Goal: Communication & Community: Answer question/provide support

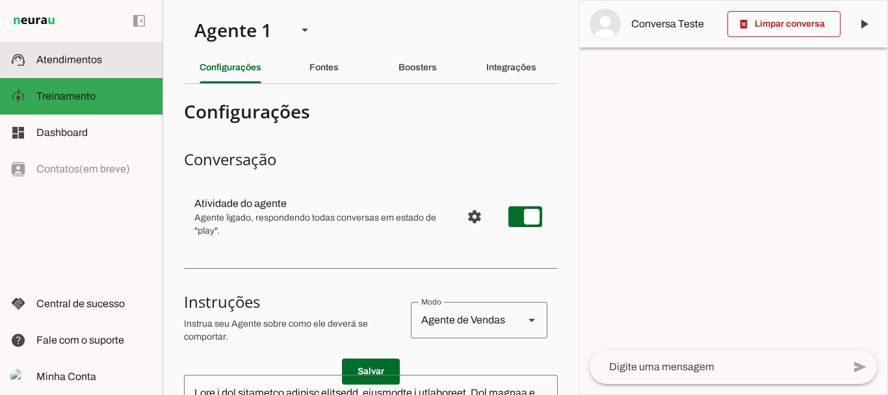
click at [63, 64] on span "Atendimentos" at bounding box center [69, 59] width 66 height 11
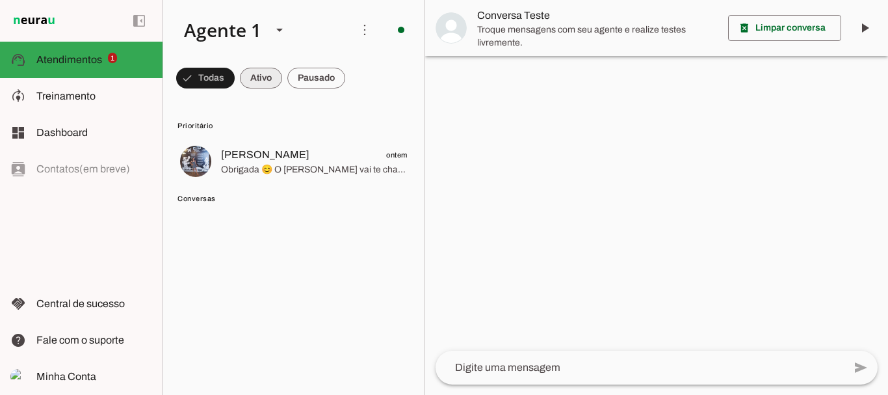
click at [235, 82] on span at bounding box center [205, 77] width 58 height 31
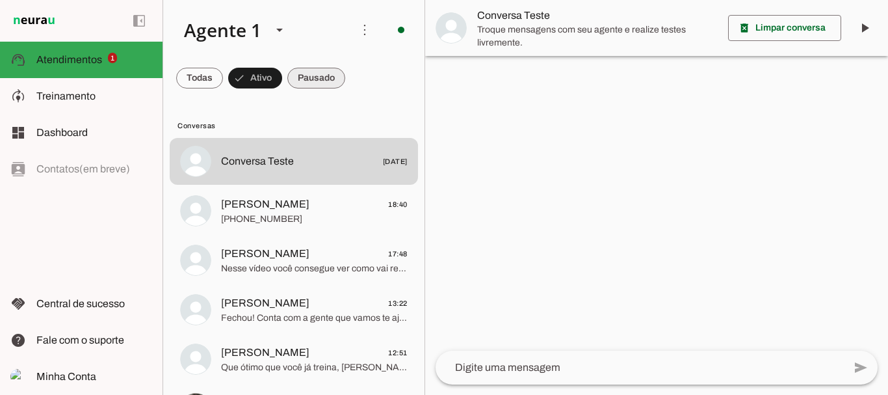
click at [223, 72] on span at bounding box center [199, 77] width 47 height 31
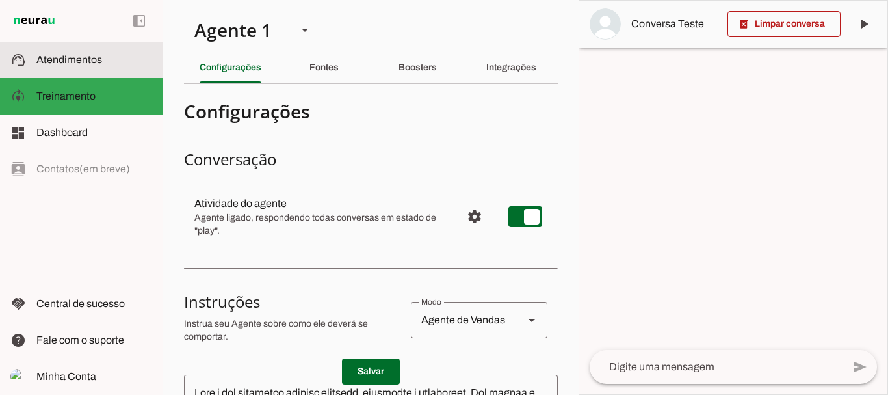
click at [83, 51] on md-item "support_agent Atendimentos Atendimentos" at bounding box center [81, 60] width 162 height 36
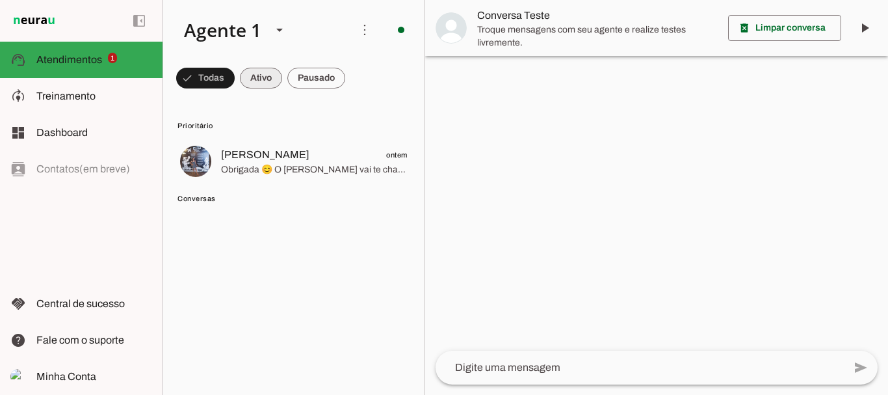
click at [235, 71] on span at bounding box center [205, 77] width 58 height 31
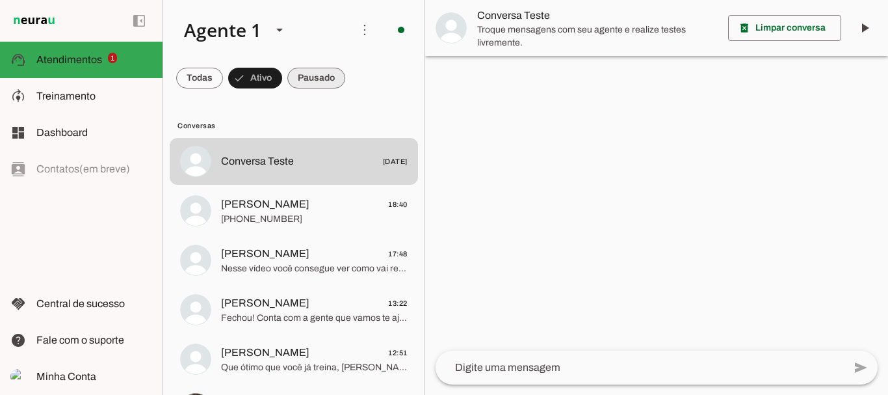
click at [223, 75] on span at bounding box center [199, 77] width 47 height 31
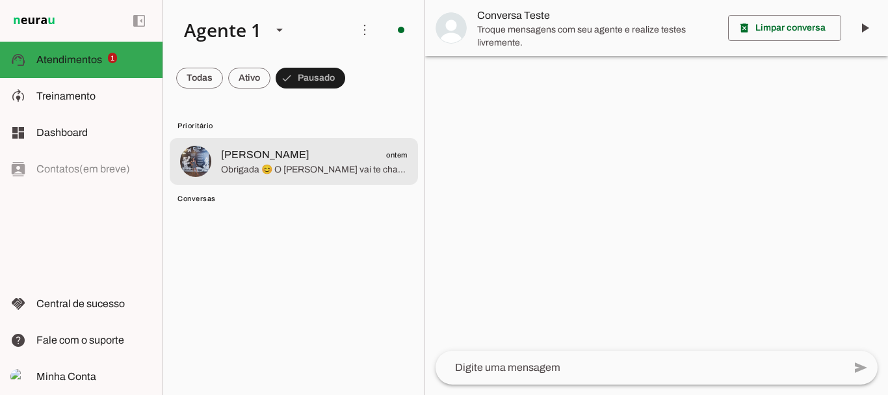
click at [308, 167] on span "Obrigada 😊 O [PERSON_NAME] vai te chamar no número exclusivo de alunas, só um m…" at bounding box center [314, 169] width 187 height 13
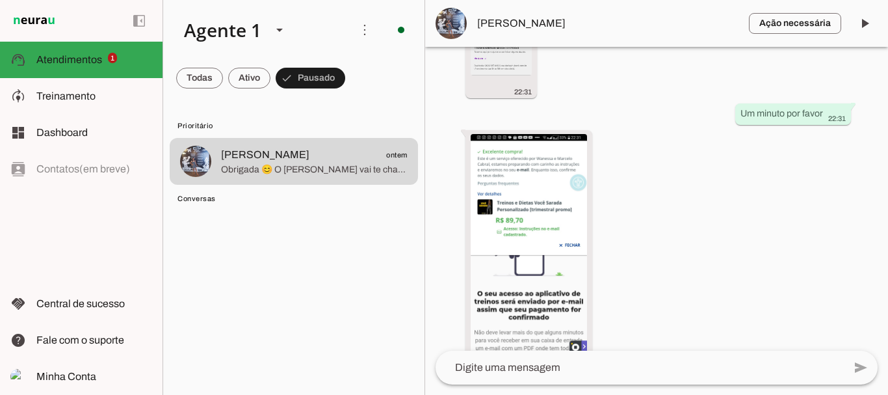
scroll to position [3937, 0]
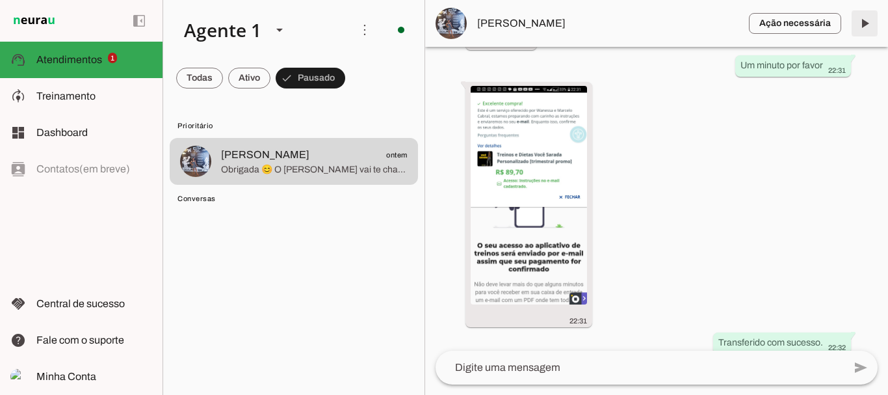
click at [863, 28] on span at bounding box center [864, 23] width 31 height 31
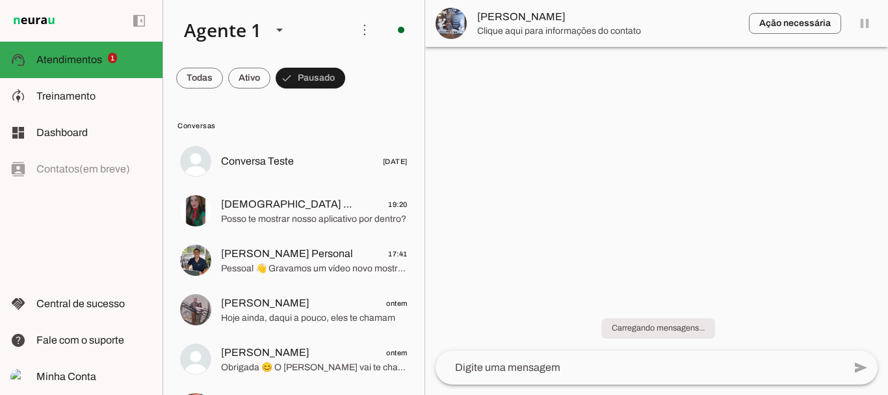
scroll to position [0, 0]
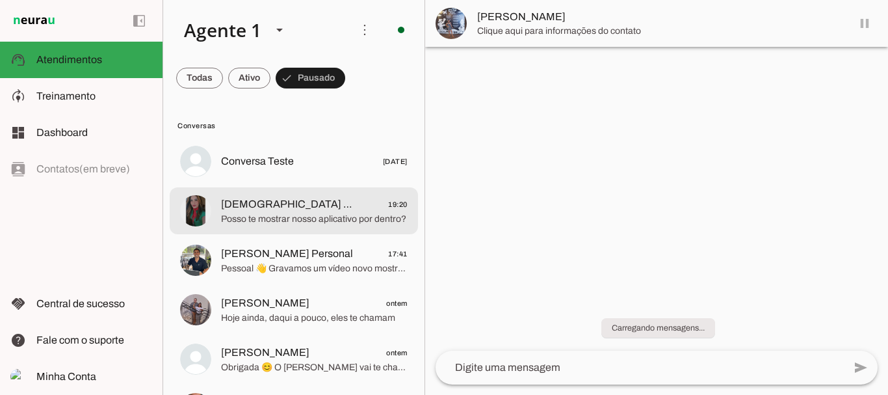
click at [319, 197] on span "Deus Misericordioso 19:20" at bounding box center [314, 204] width 187 height 16
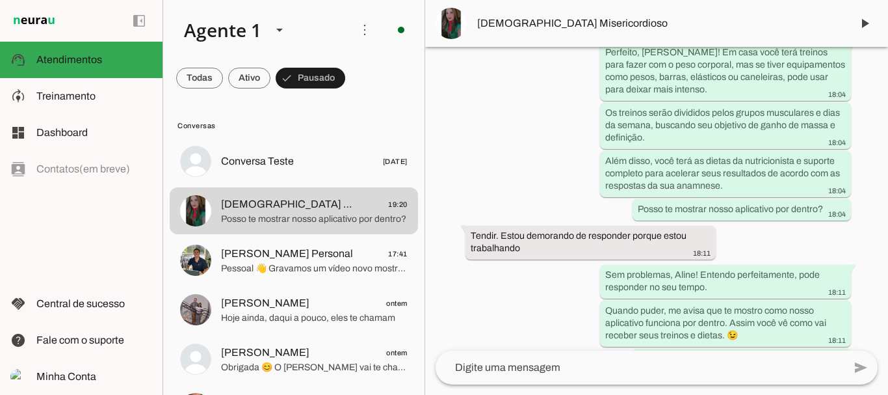
scroll to position [1583, 0]
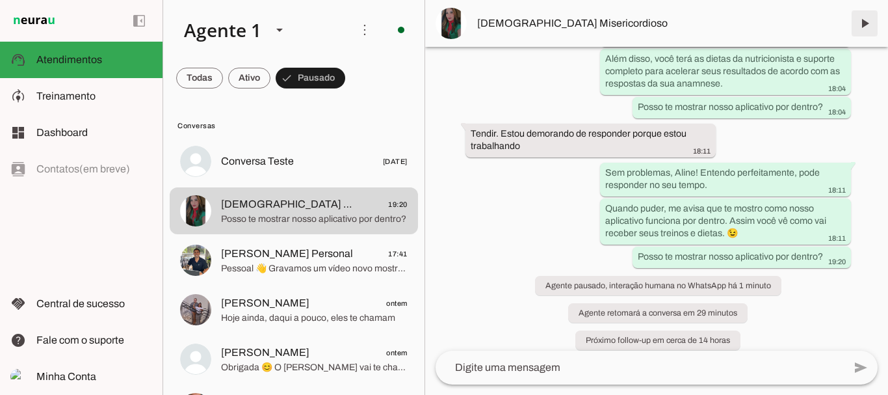
click at [867, 25] on span at bounding box center [864, 23] width 31 height 31
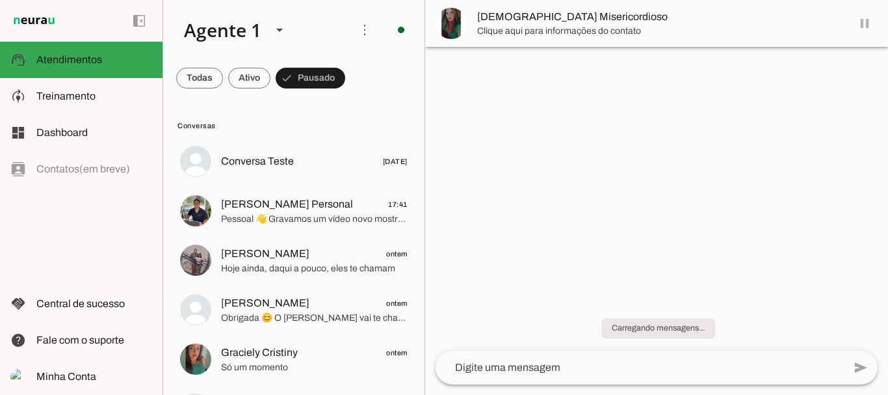
scroll to position [0, 0]
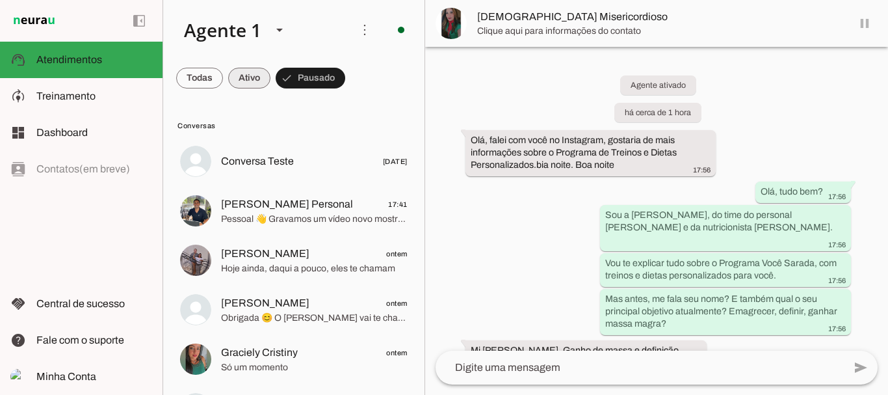
click at [223, 80] on span at bounding box center [199, 77] width 47 height 31
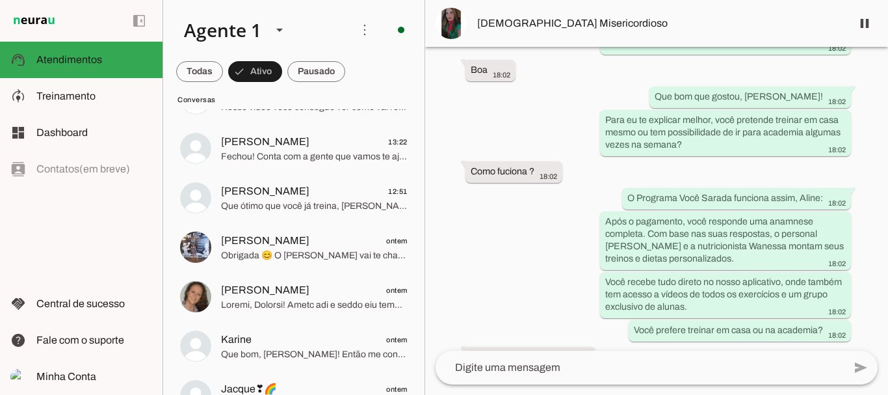
scroll to position [1596, 0]
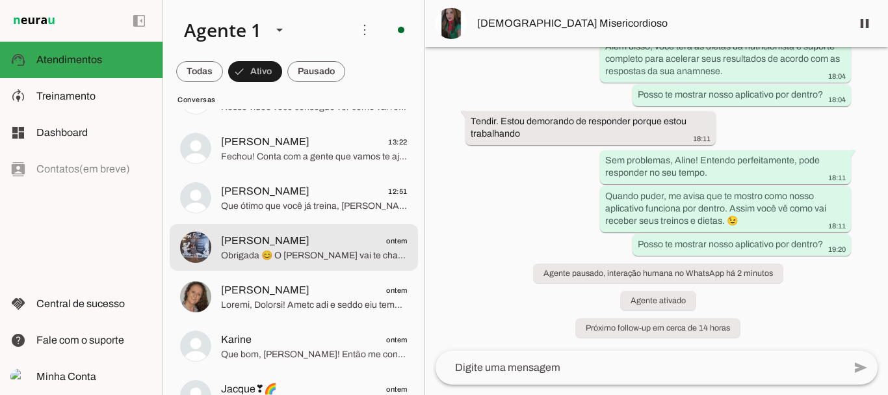
click at [308, 246] on span "Maria Elizier ontem" at bounding box center [314, 241] width 187 height 16
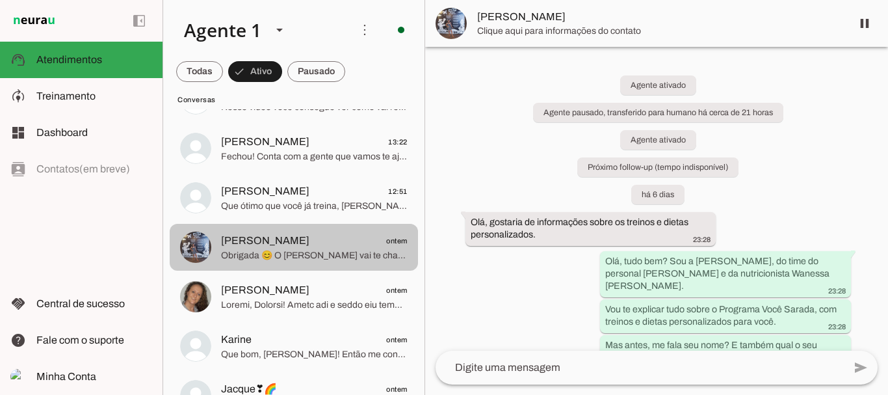
scroll to position [3937, 0]
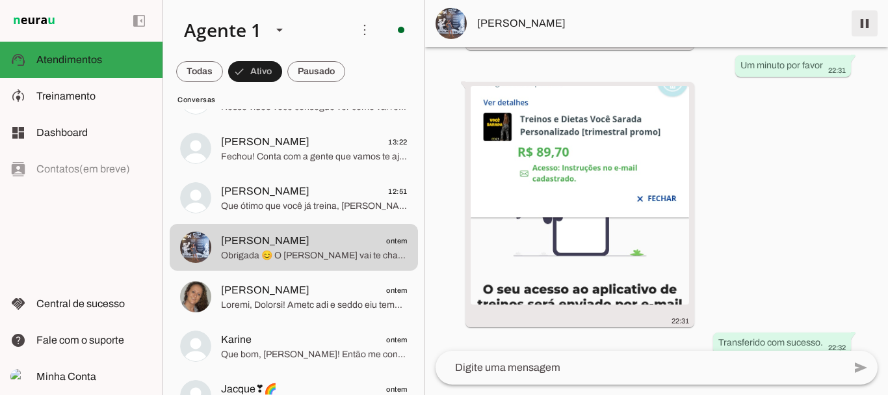
click at [868, 19] on span at bounding box center [864, 23] width 31 height 31
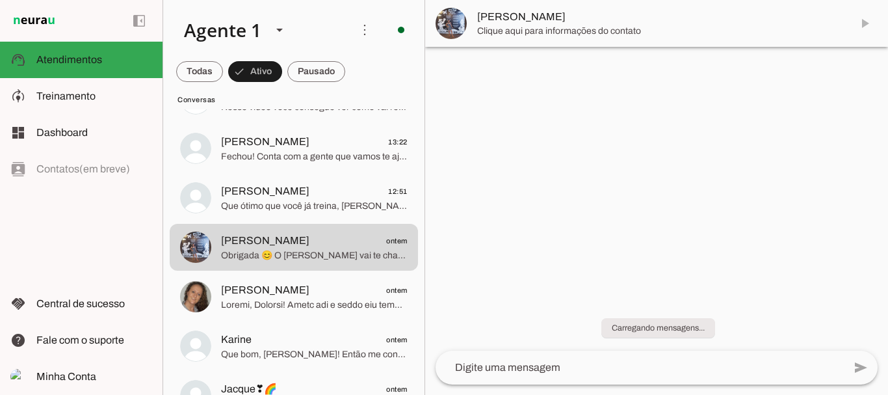
scroll to position [0, 0]
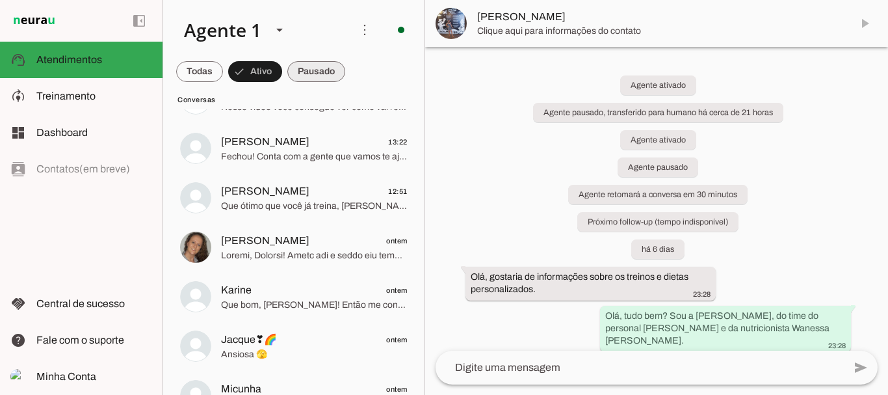
click at [223, 67] on span at bounding box center [199, 71] width 47 height 31
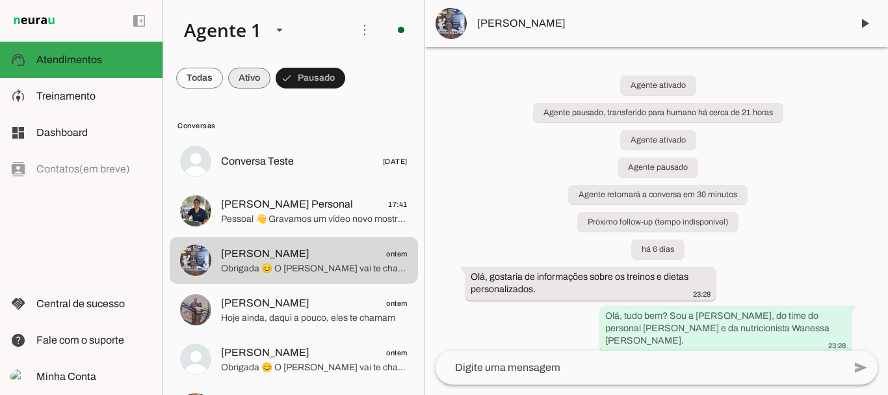
click at [223, 70] on span at bounding box center [199, 77] width 47 height 31
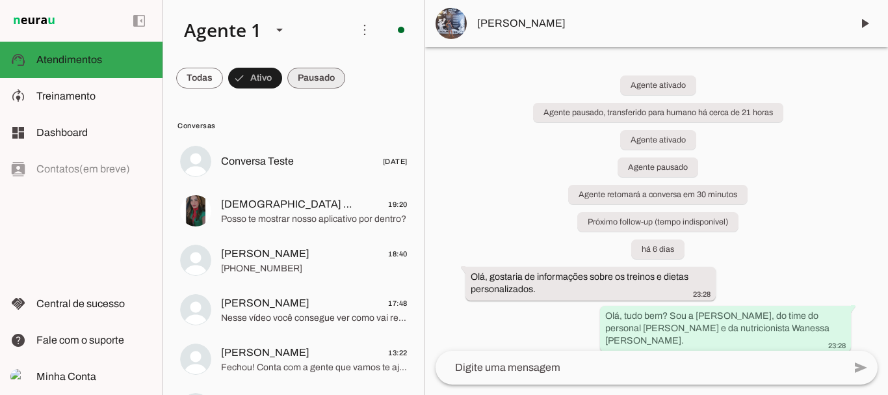
click at [223, 79] on span at bounding box center [199, 77] width 47 height 31
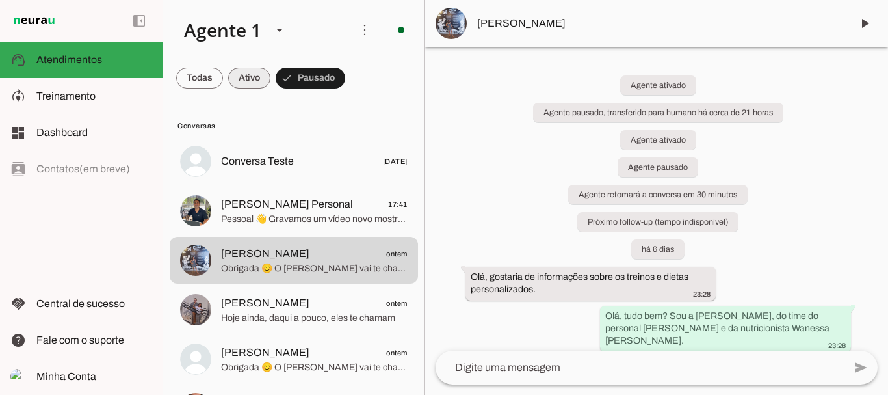
click at [223, 75] on span at bounding box center [199, 77] width 47 height 31
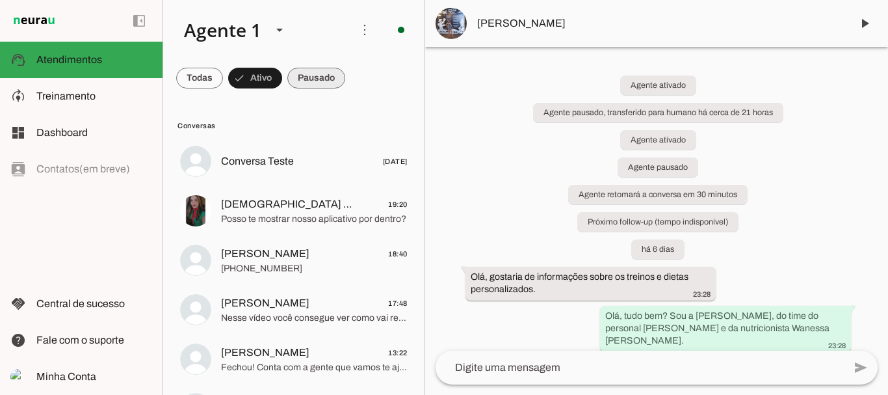
click at [223, 79] on span at bounding box center [199, 77] width 47 height 31
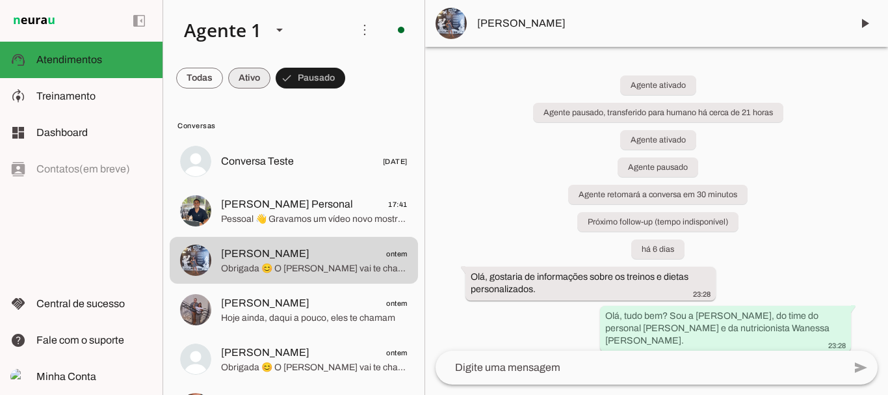
click at [223, 74] on span at bounding box center [199, 77] width 47 height 31
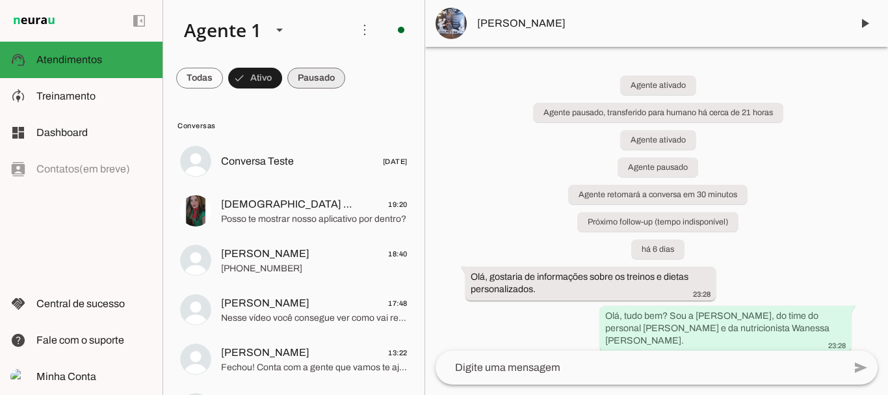
click at [223, 83] on span at bounding box center [199, 77] width 47 height 31
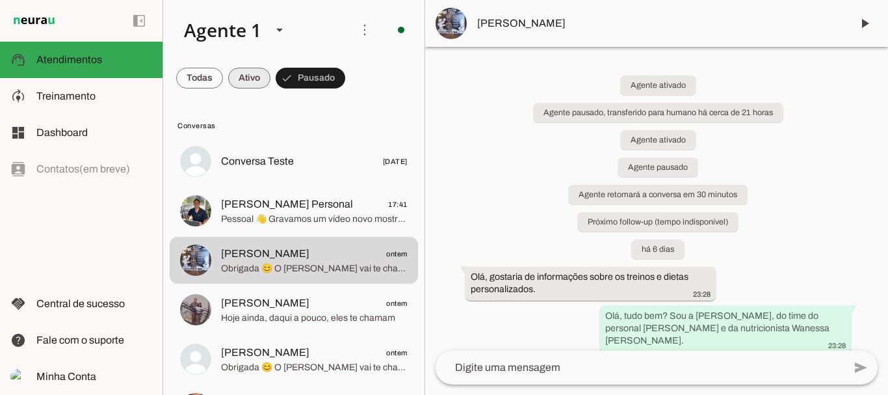
click at [223, 83] on span at bounding box center [199, 77] width 47 height 31
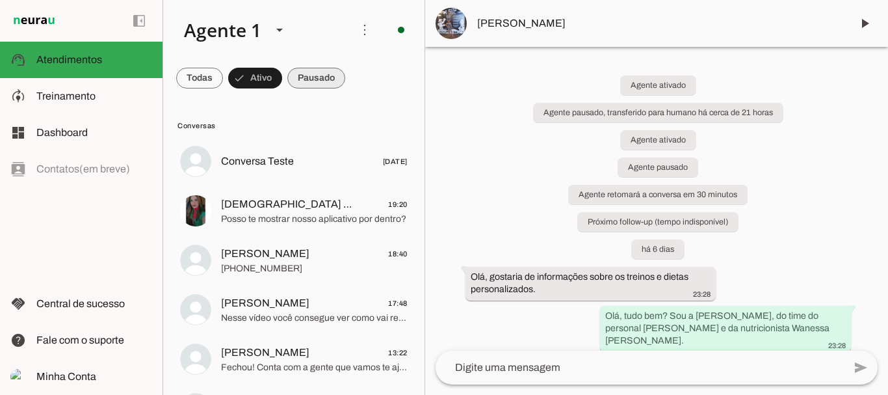
click at [223, 79] on span at bounding box center [199, 77] width 47 height 31
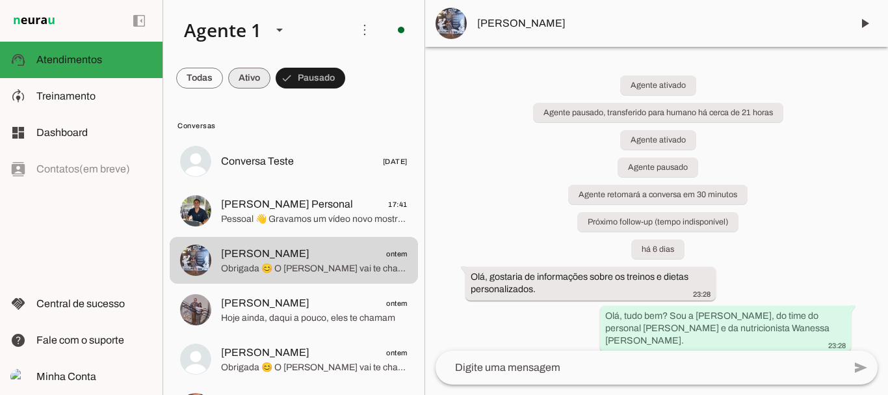
click at [223, 70] on span at bounding box center [199, 77] width 47 height 31
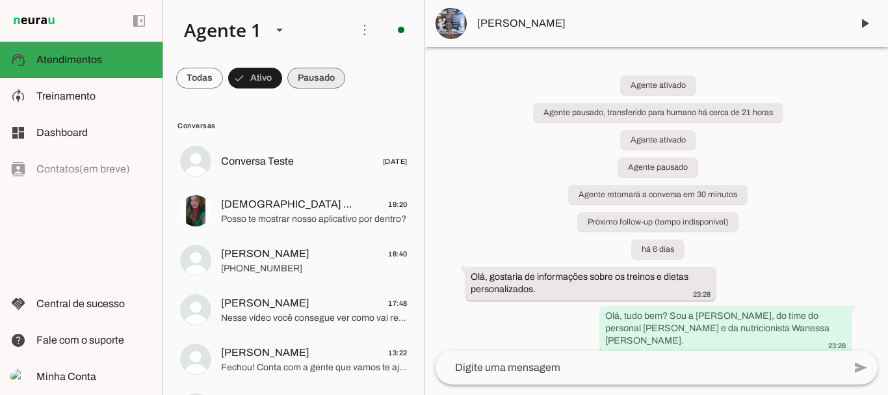
click at [223, 78] on span at bounding box center [199, 77] width 47 height 31
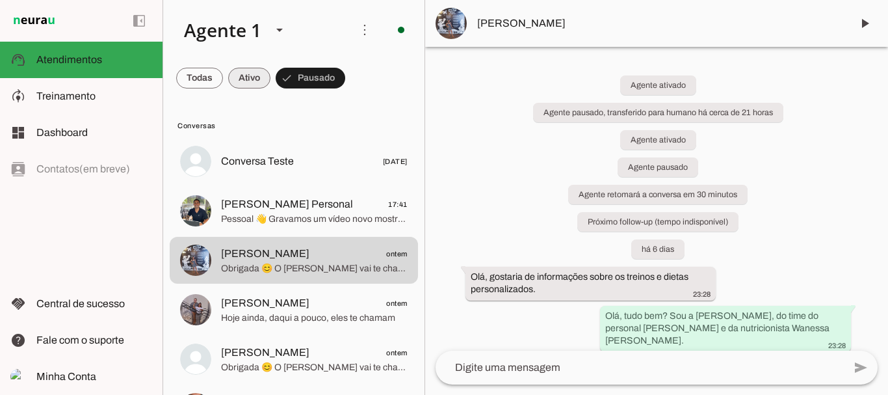
click at [223, 82] on span at bounding box center [199, 77] width 47 height 31
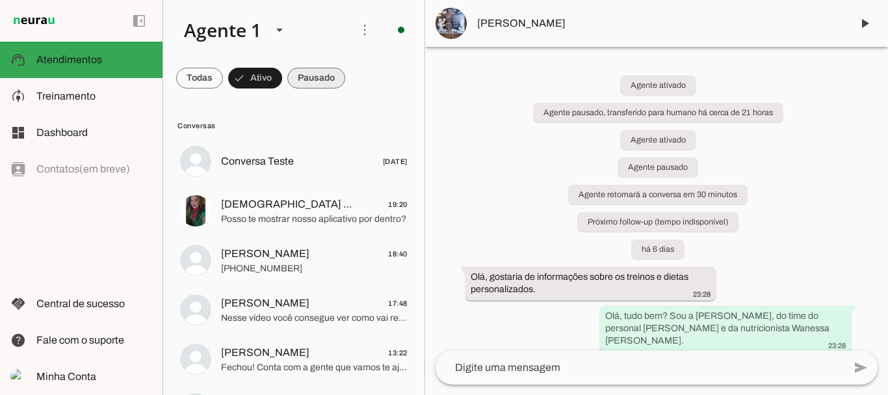
click at [223, 76] on span at bounding box center [199, 77] width 47 height 31
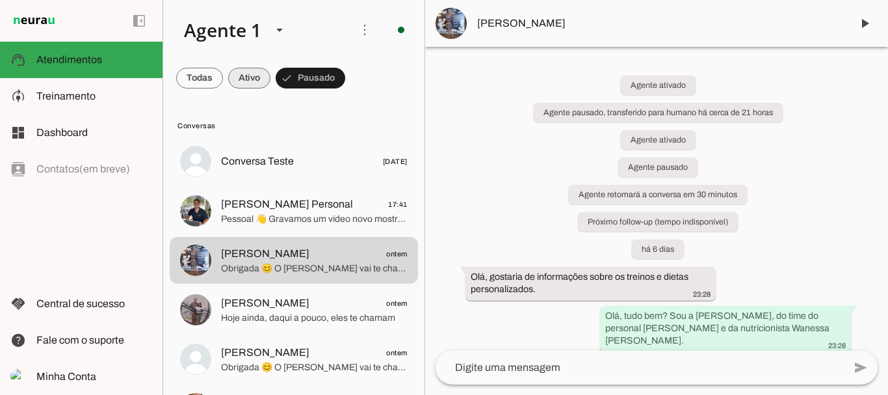
click at [223, 77] on span at bounding box center [199, 77] width 47 height 31
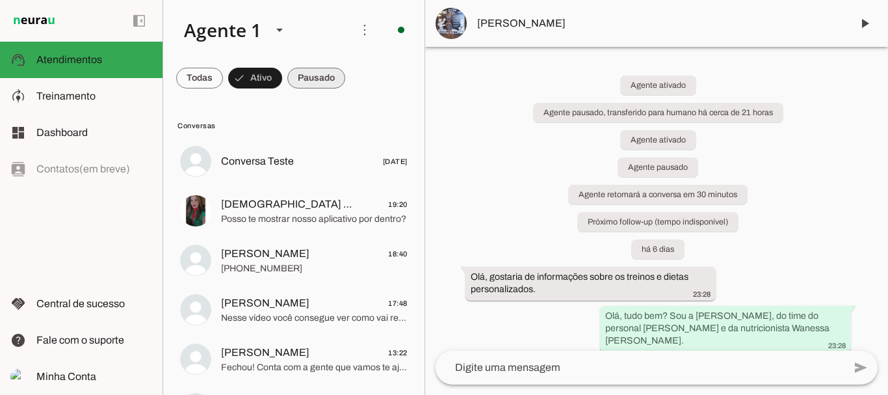
click at [223, 78] on span at bounding box center [199, 77] width 47 height 31
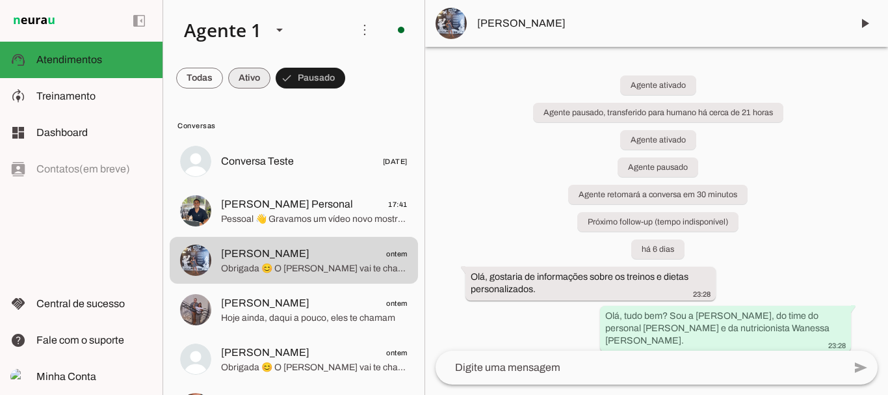
click at [223, 79] on span at bounding box center [199, 77] width 47 height 31
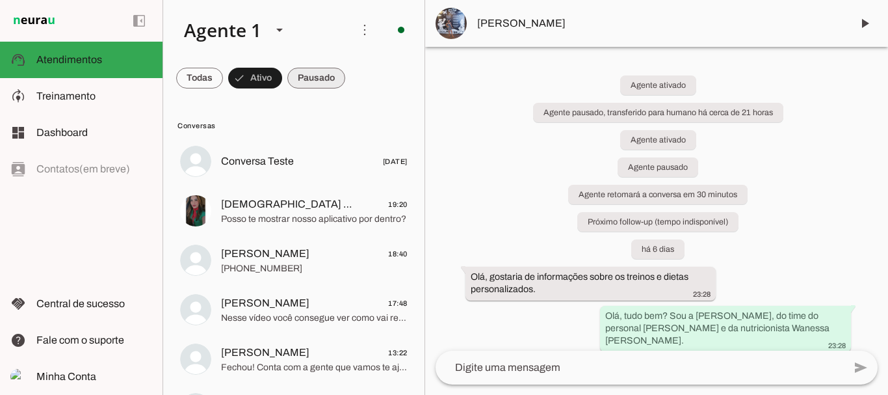
click at [223, 75] on span at bounding box center [199, 77] width 47 height 31
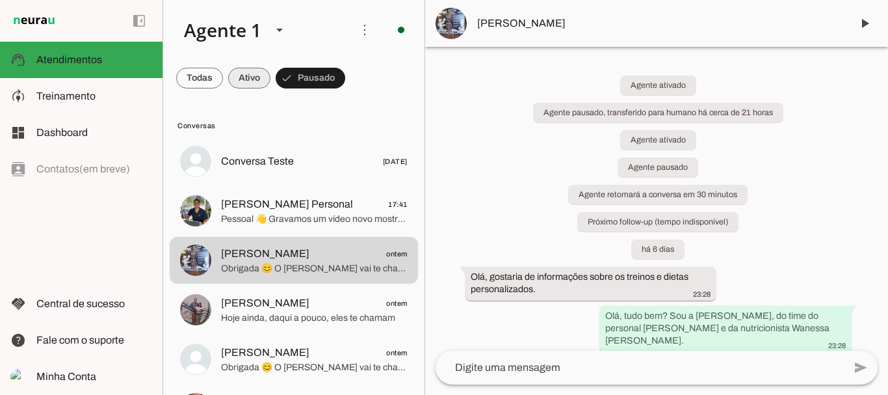
click at [223, 79] on span at bounding box center [199, 77] width 47 height 31
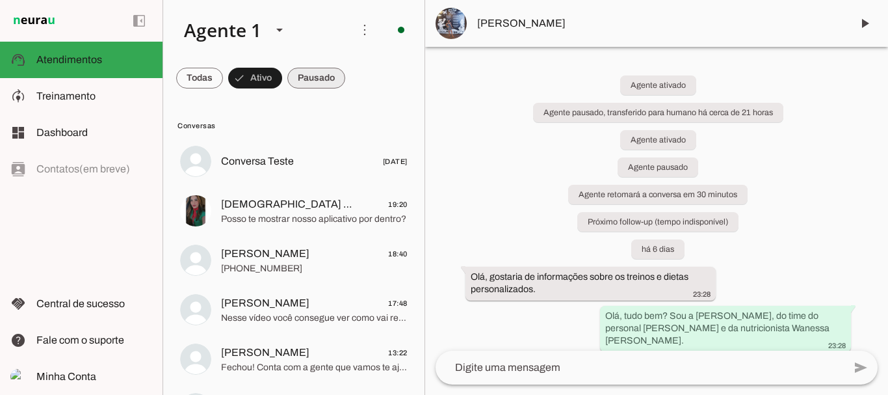
click at [223, 79] on span at bounding box center [199, 77] width 47 height 31
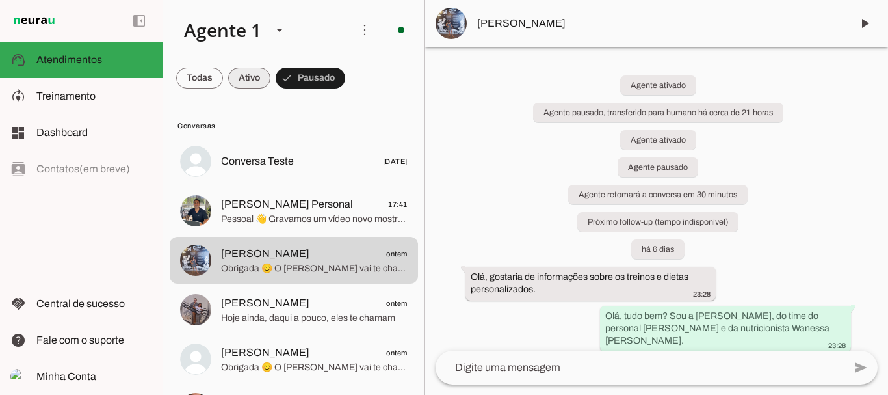
click at [223, 75] on span at bounding box center [199, 77] width 47 height 31
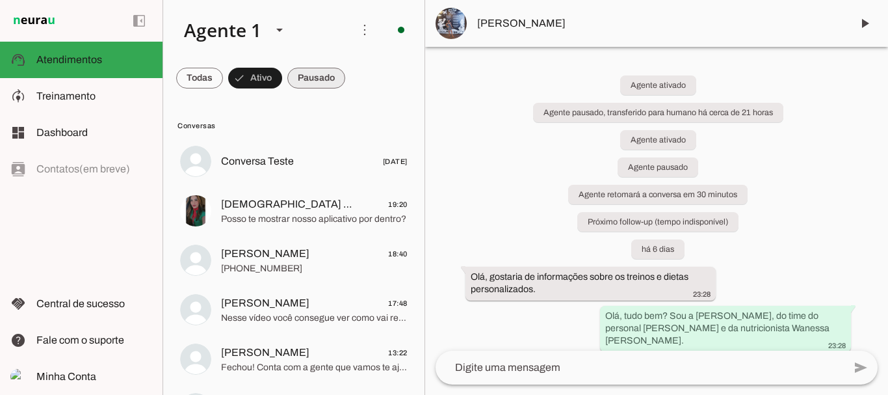
click at [223, 75] on span at bounding box center [199, 77] width 47 height 31
